Goal: Information Seeking & Learning: Learn about a topic

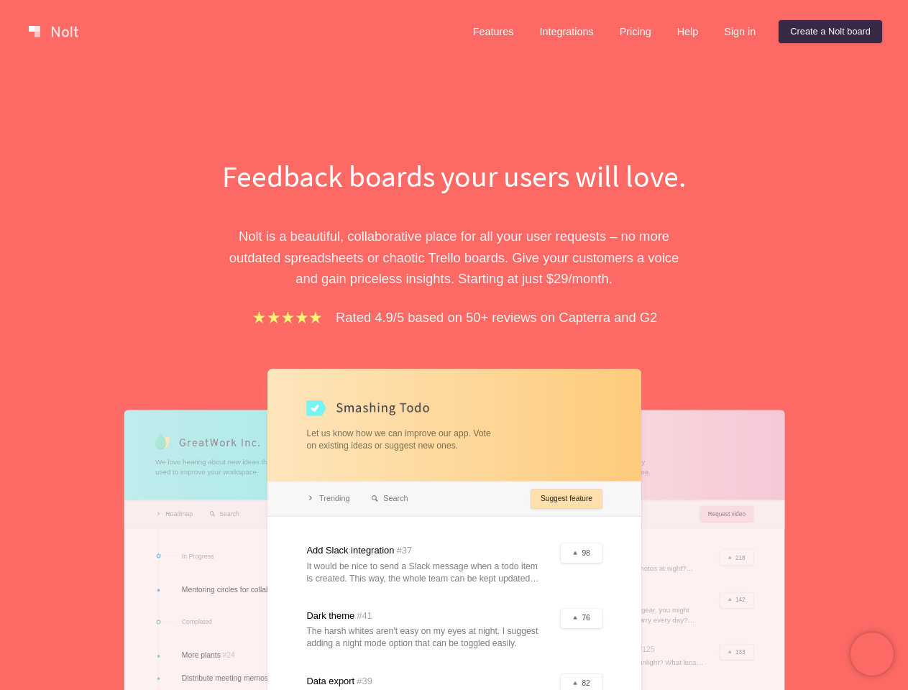
click at [454, 345] on div "Feedback boards your users will love. [PERSON_NAME] is a beautiful, collaborati…" at bounding box center [454, 516] width 496 height 722
click at [53, 32] on link at bounding box center [53, 31] width 61 height 23
click at [492, 32] on link "Features" at bounding box center [494, 31] width 64 height 23
click at [565, 32] on link "Integrations" at bounding box center [566, 31] width 77 height 23
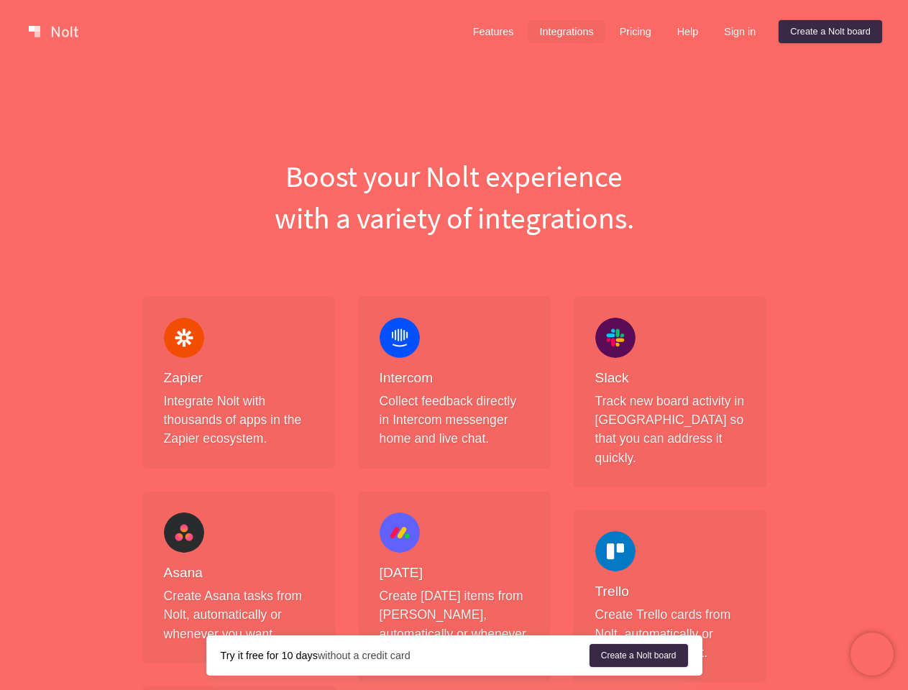
click at [633, 32] on link "Pricing" at bounding box center [635, 31] width 55 height 23
